Goal: Task Accomplishment & Management: Use online tool/utility

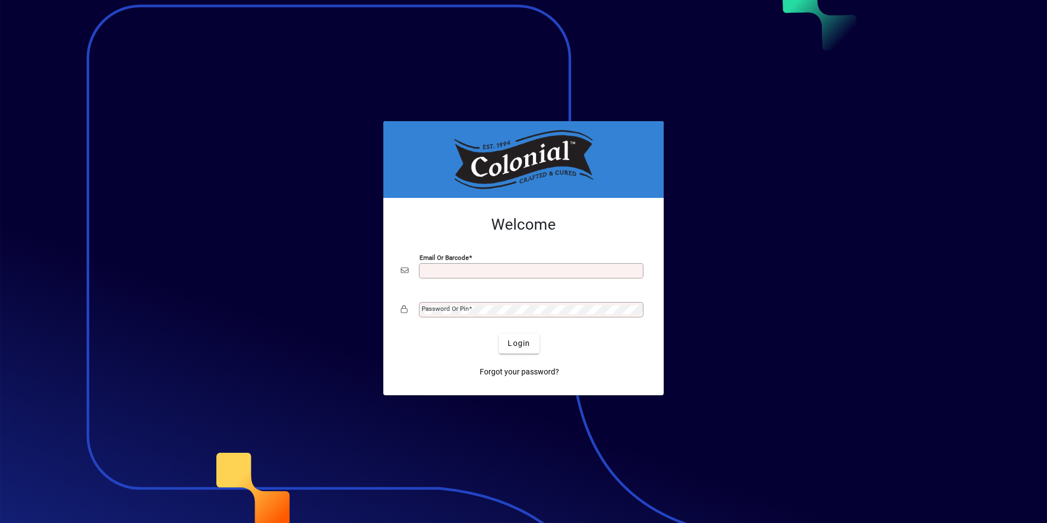
click at [443, 269] on input "Email or Barcode" at bounding box center [532, 270] width 221 height 9
type input "**********"
click at [448, 305] on mat-label "Password or Pin" at bounding box center [445, 309] width 47 height 8
click at [522, 347] on span "Login" at bounding box center [519, 343] width 22 height 12
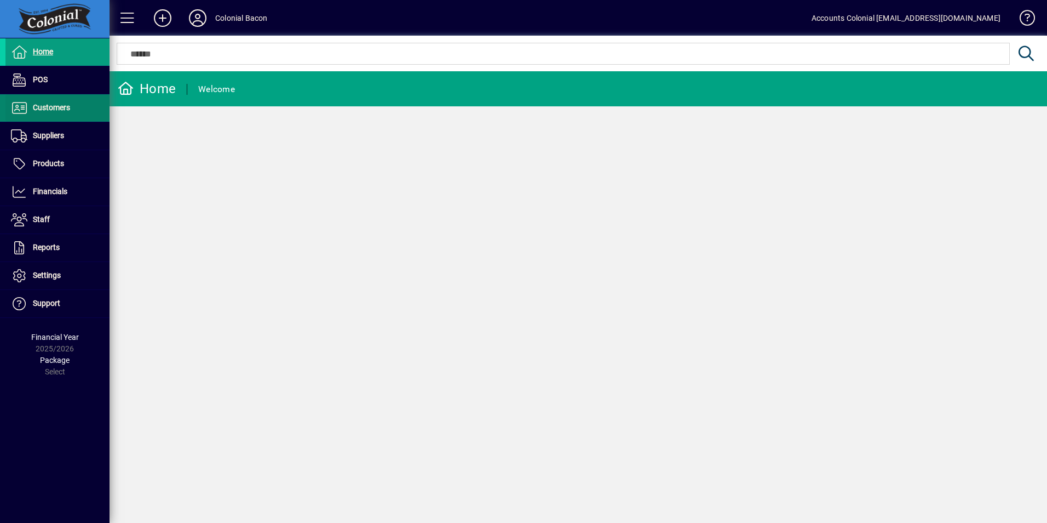
click at [62, 108] on span "Customers" at bounding box center [51, 107] width 37 height 9
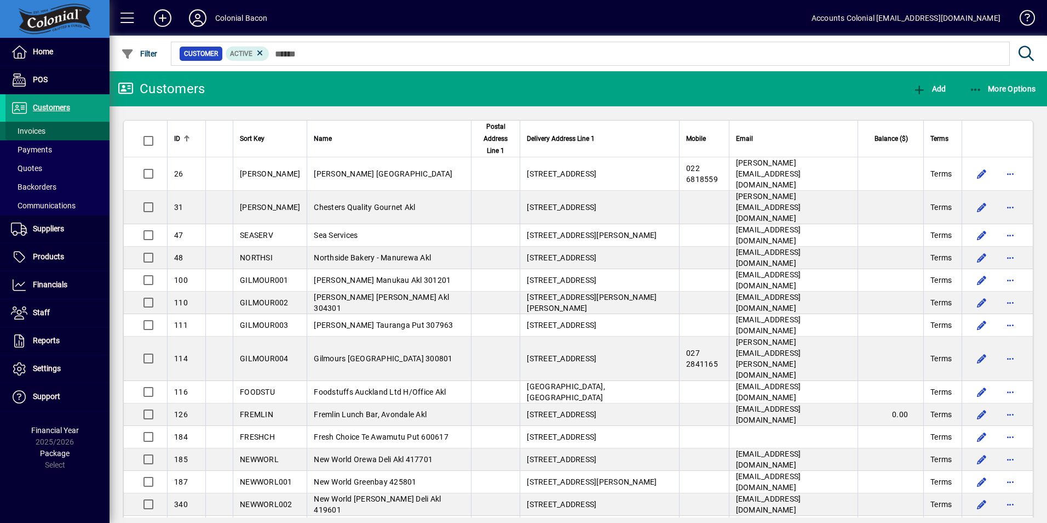
click at [37, 134] on span "Invoices" at bounding box center [28, 131] width 35 height 9
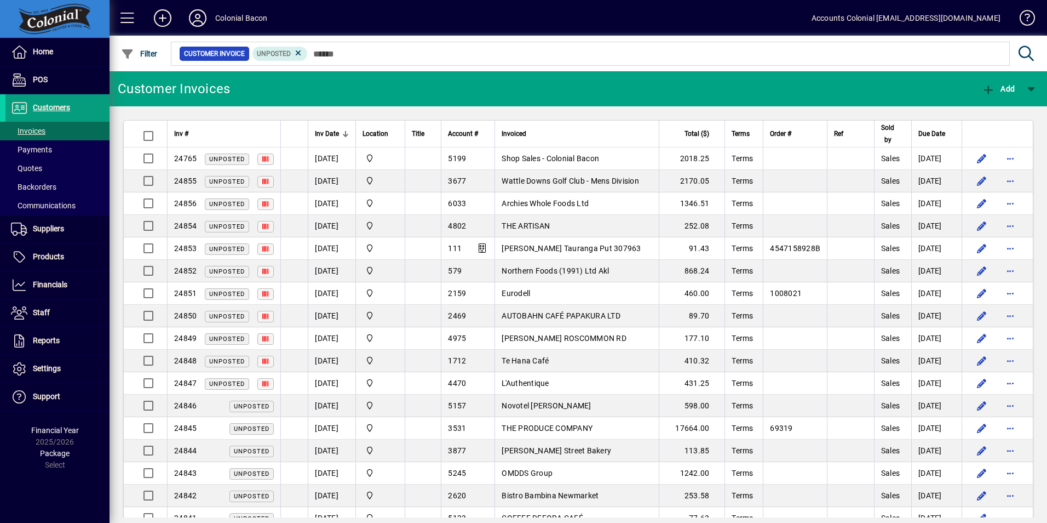
click at [338, 131] on span "Inv Date" at bounding box center [327, 134] width 24 height 12
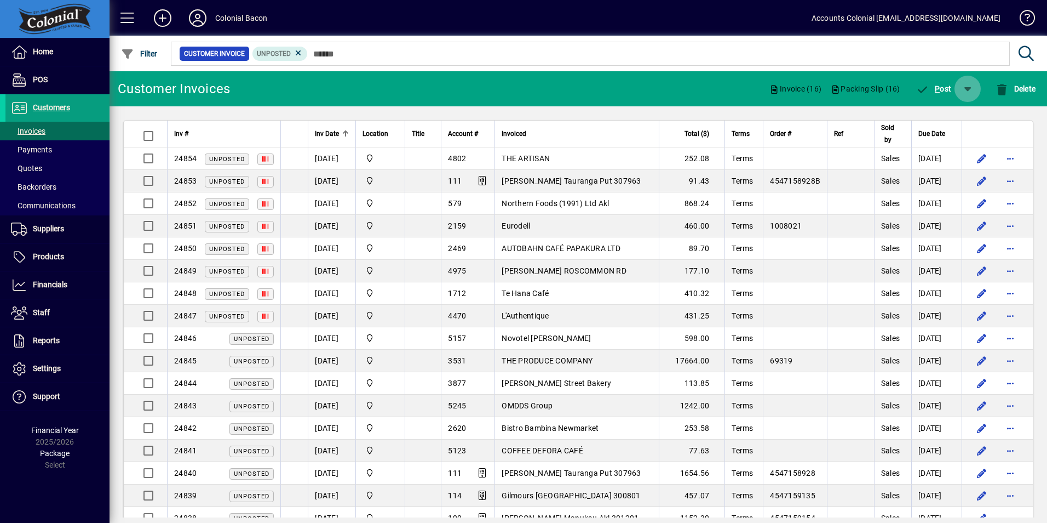
click at [971, 91] on span "button" at bounding box center [968, 89] width 26 height 26
click at [959, 117] on span "P ost & Email" at bounding box center [936, 117] width 65 height 9
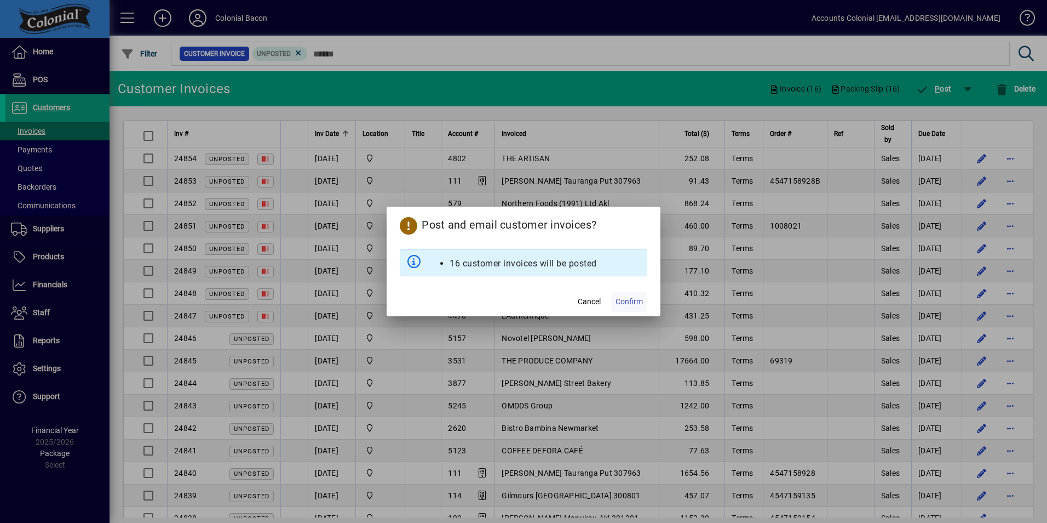
click at [639, 304] on span "Confirm" at bounding box center [629, 302] width 27 height 12
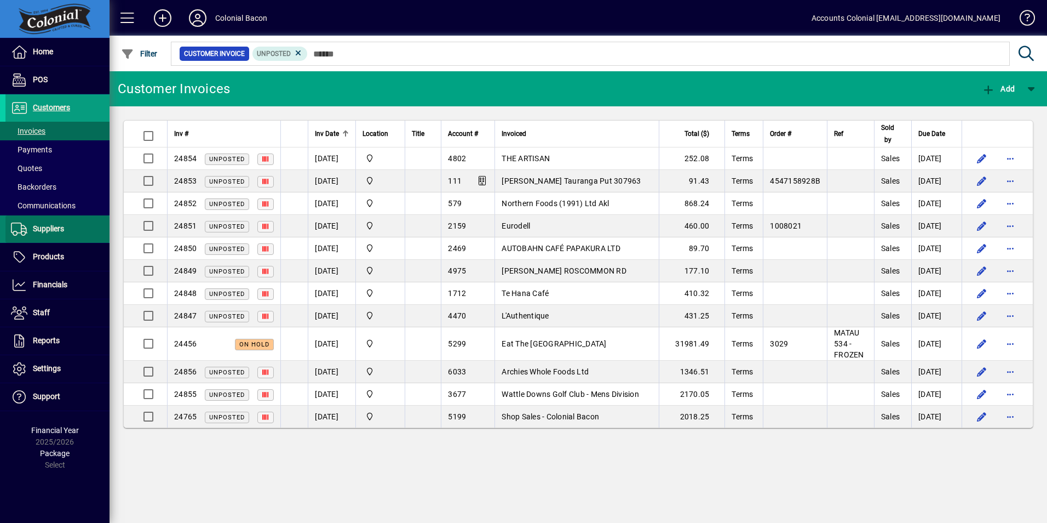
click at [64, 229] on span "Suppliers" at bounding box center [48, 228] width 31 height 9
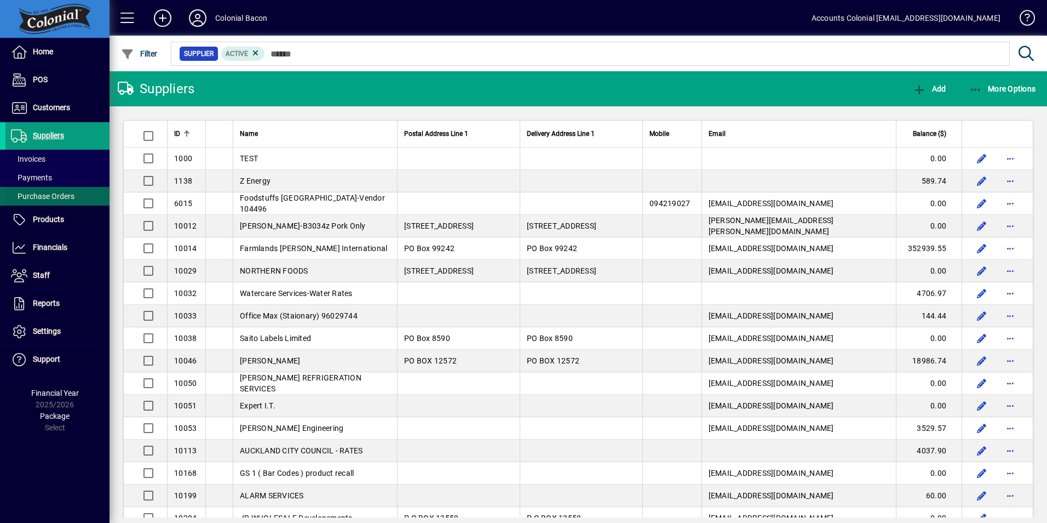
click at [61, 194] on span "Purchase Orders" at bounding box center [43, 196] width 64 height 9
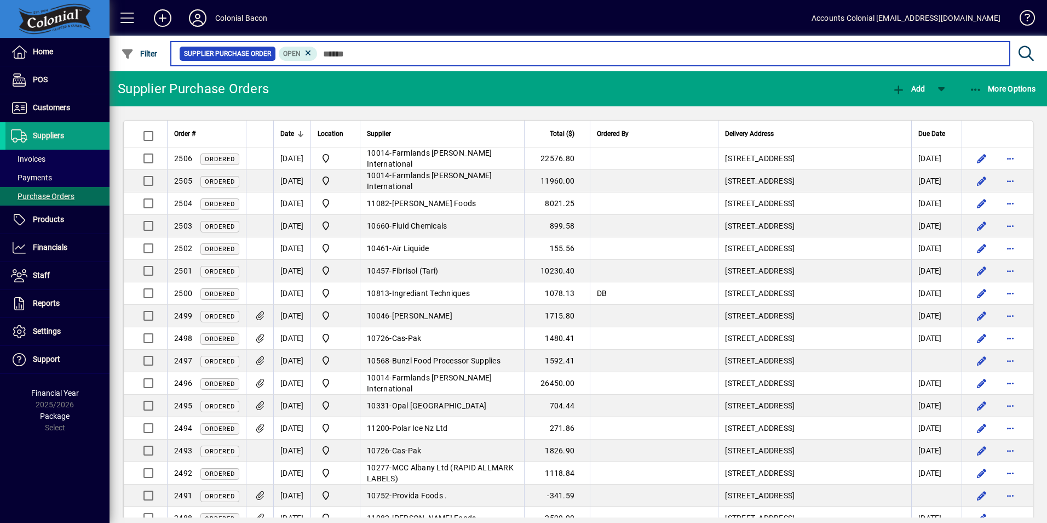
click at [324, 54] on input "text" at bounding box center [660, 53] width 684 height 15
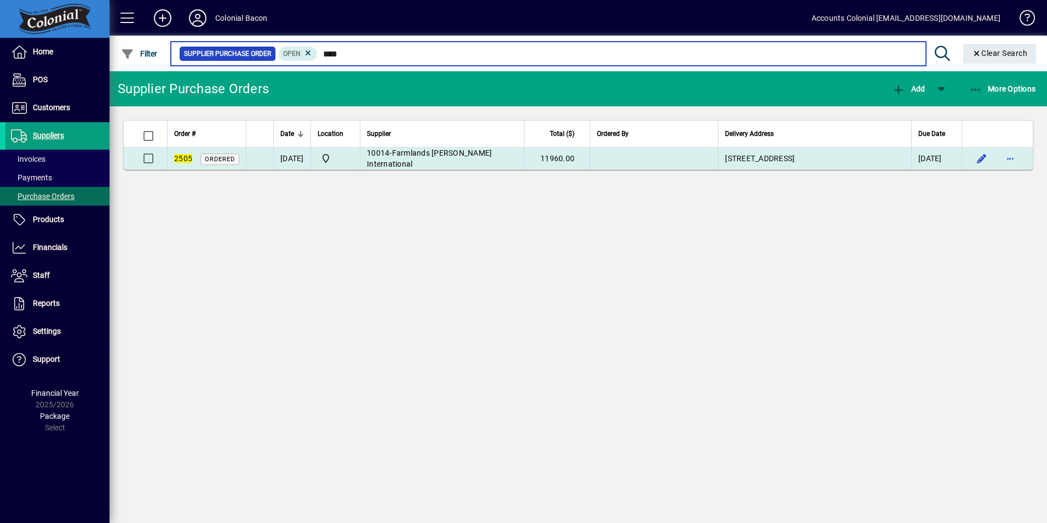
type input "****"
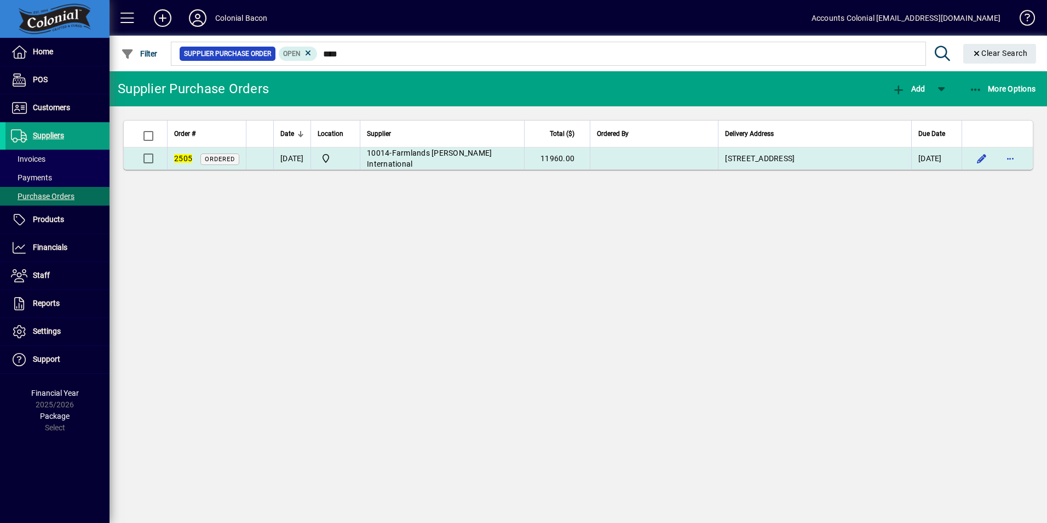
click at [309, 154] on td "[DATE]" at bounding box center [291, 158] width 37 height 22
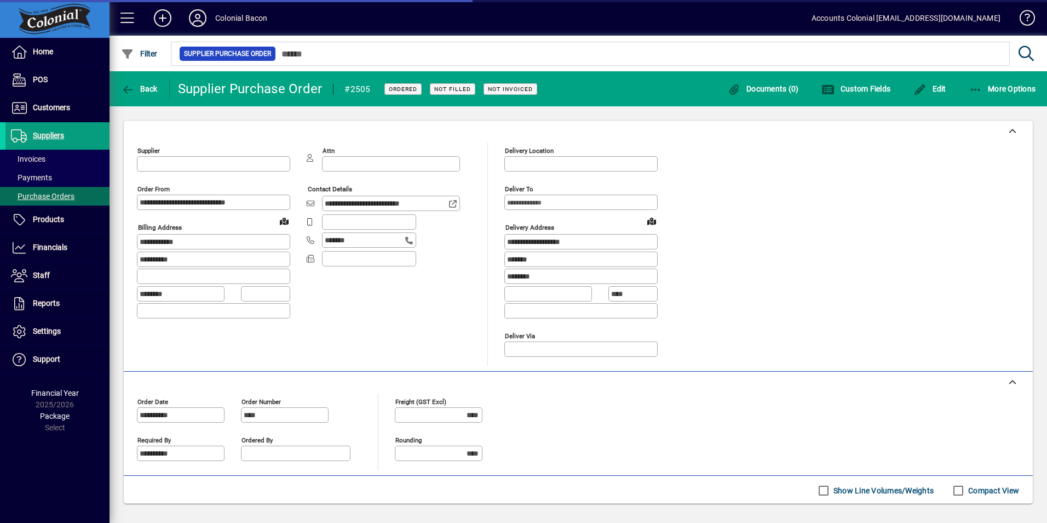
type input "**********"
click at [760, 86] on span "Documents (0)" at bounding box center [763, 88] width 71 height 9
